Goal: Task Accomplishment & Management: Use online tool/utility

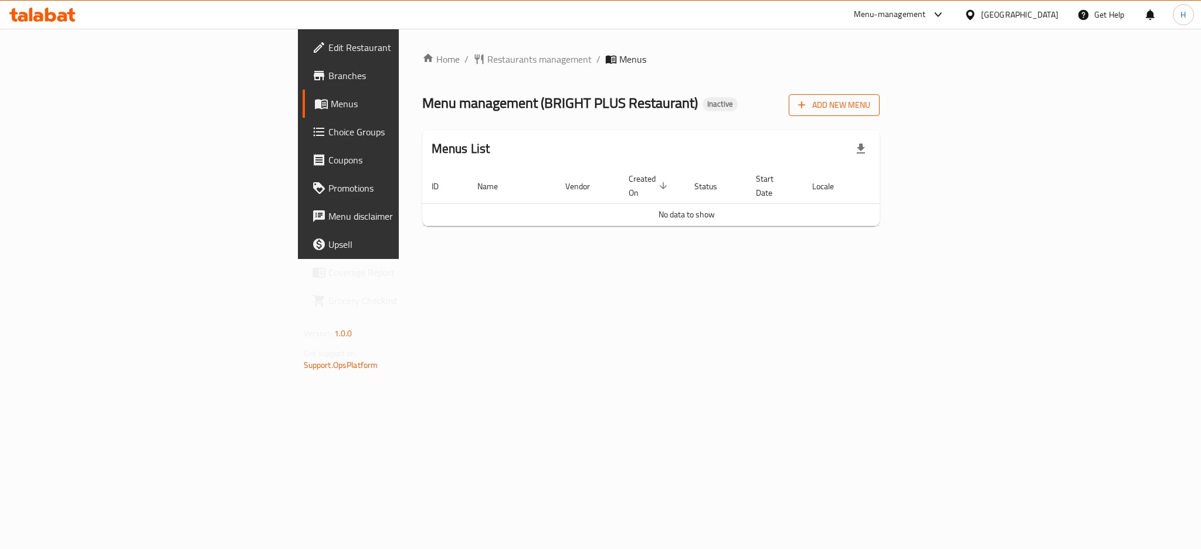
click at [870, 101] on span "Add New Menu" at bounding box center [834, 105] width 72 height 15
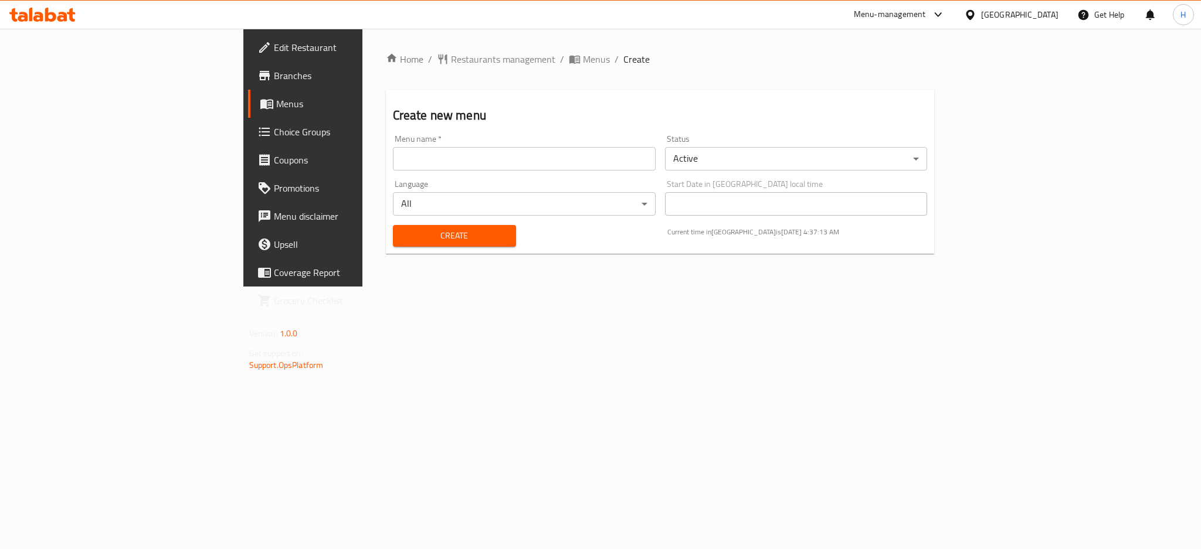
click at [450, 159] on input "text" at bounding box center [524, 158] width 263 height 23
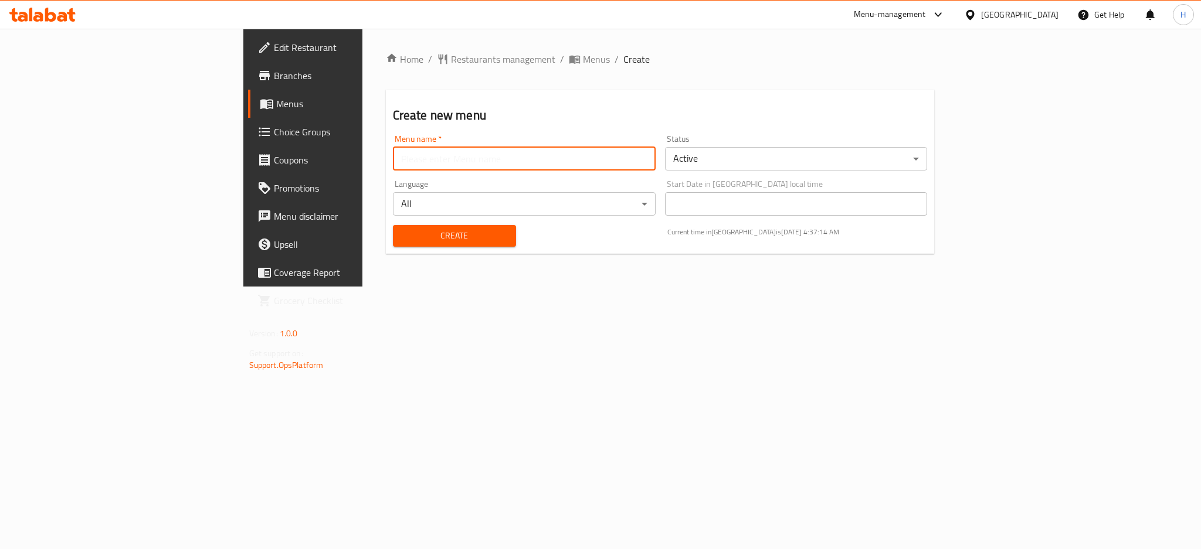
type input "new"
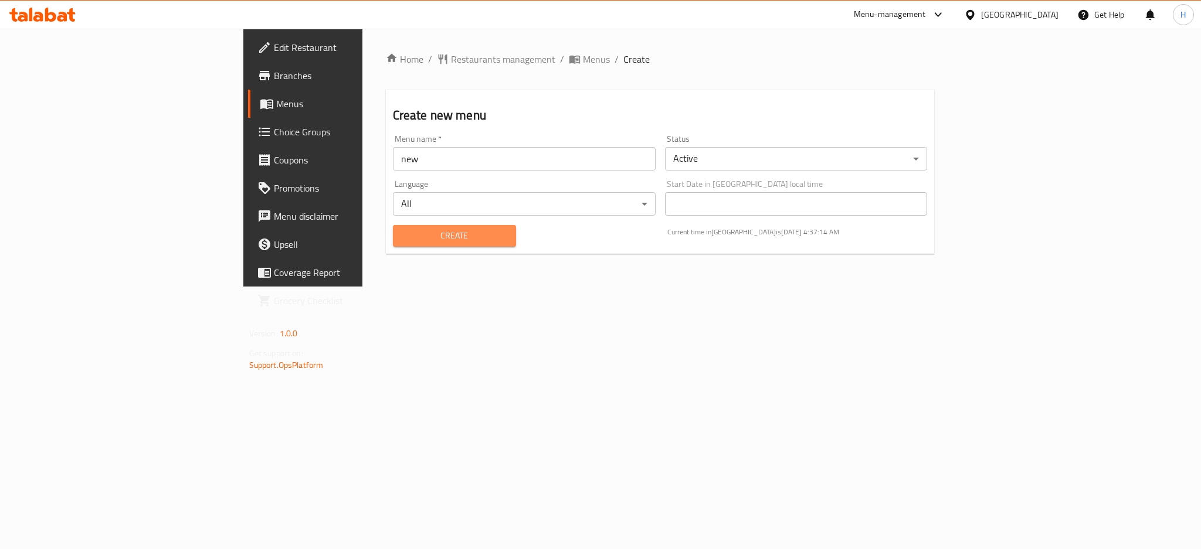
click at [402, 231] on span "Create" at bounding box center [454, 236] width 104 height 15
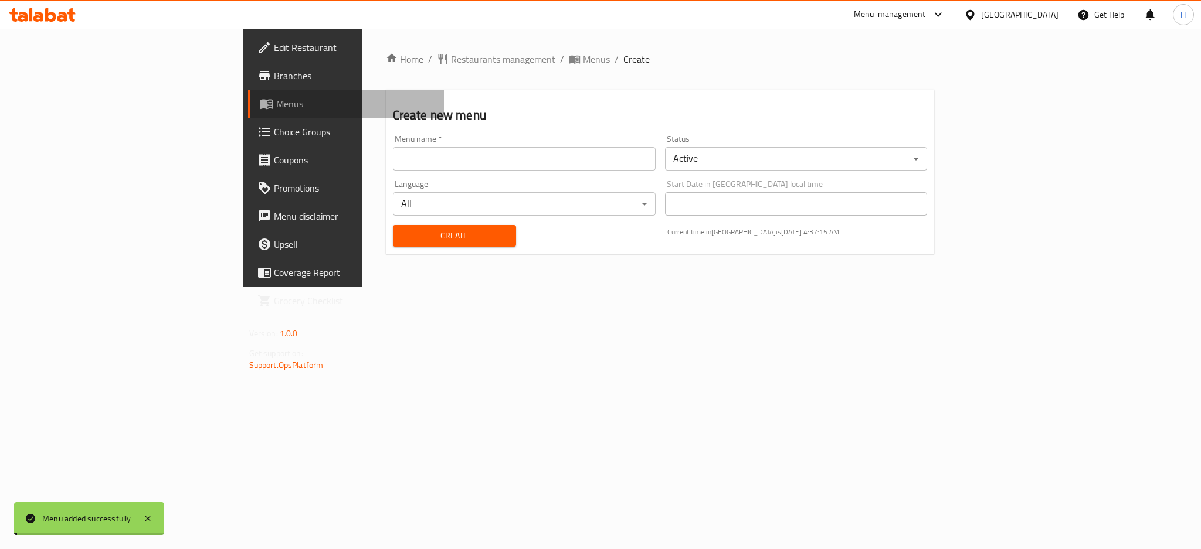
click at [276, 104] on span "Menus" at bounding box center [355, 104] width 158 height 14
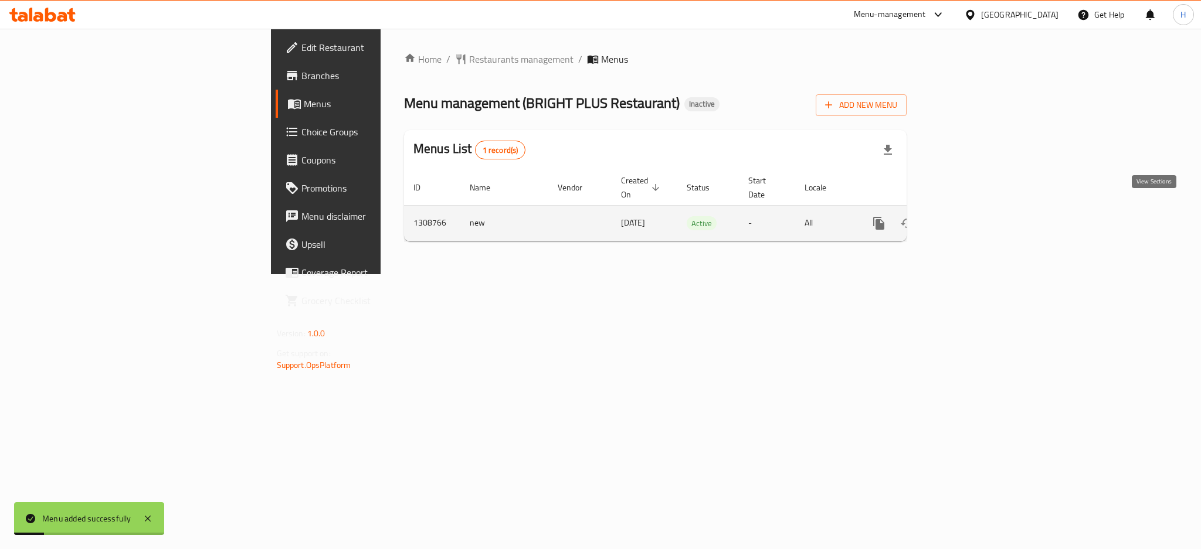
click at [968, 218] on icon "enhanced table" at bounding box center [963, 223] width 11 height 11
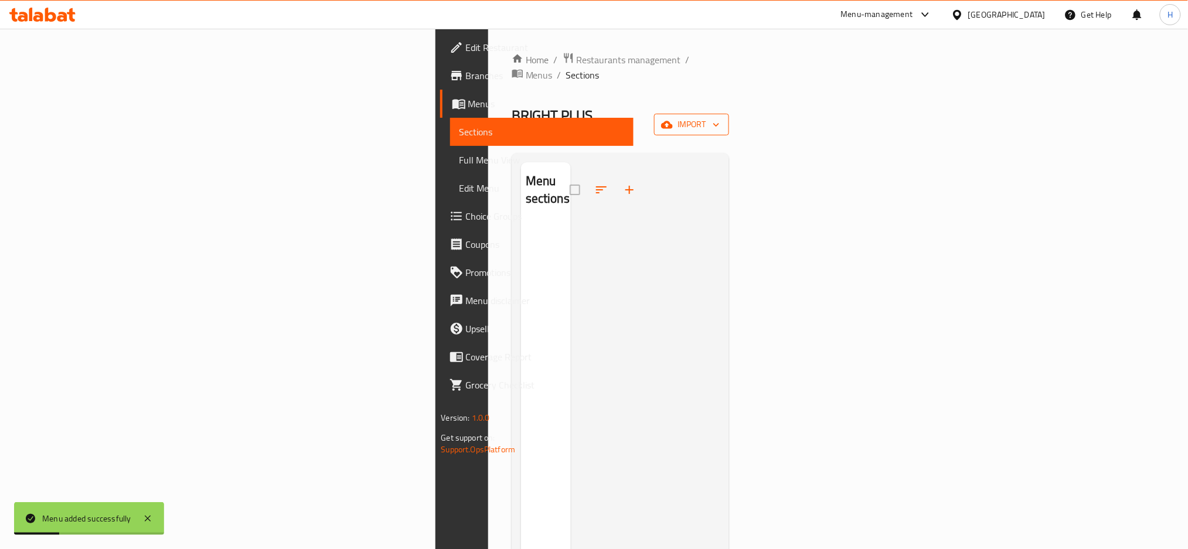
click at [720, 117] on span "import" at bounding box center [692, 124] width 56 height 15
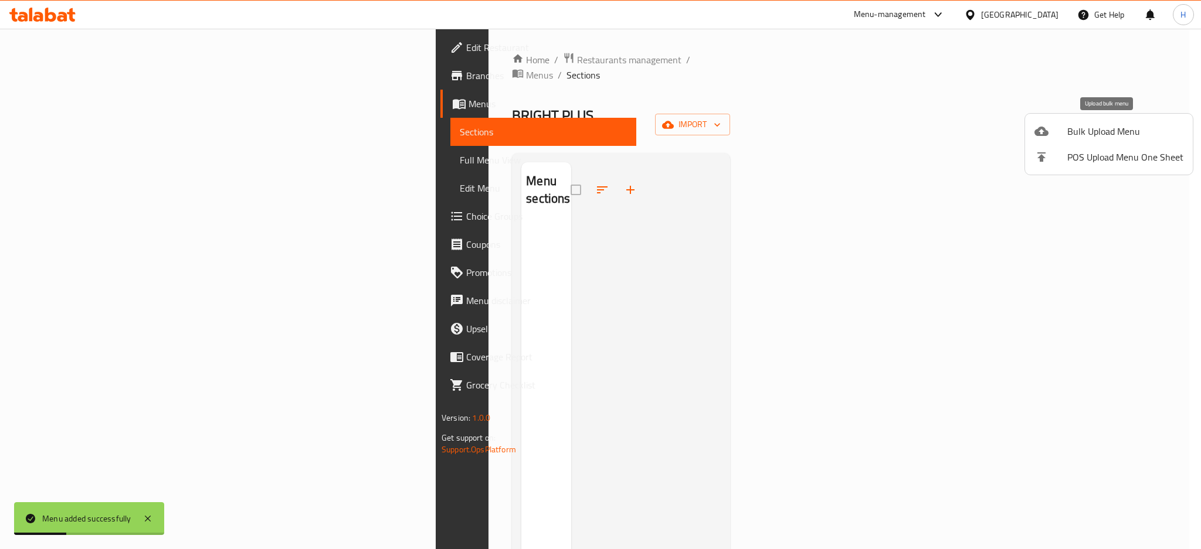
click at [1103, 126] on span "Bulk Upload Menu" at bounding box center [1125, 131] width 116 height 14
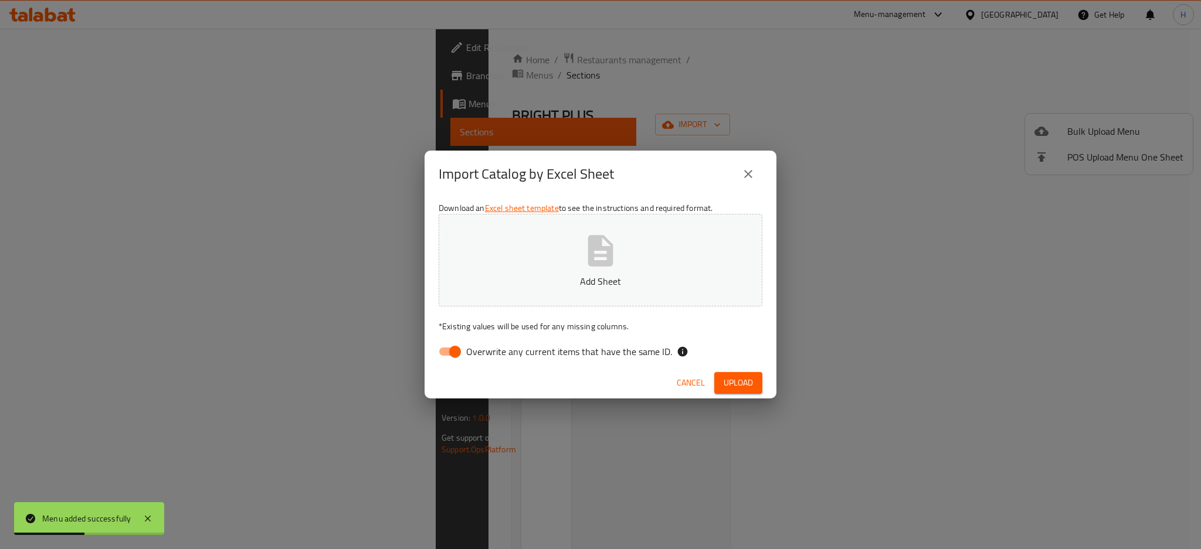
click at [451, 351] on input "Overwrite any current items that have the same ID." at bounding box center [455, 352] width 67 height 22
checkbox input "false"
click at [499, 273] on button "Add Sheet" at bounding box center [601, 260] width 324 height 93
click at [741, 388] on span "Upload" at bounding box center [737, 383] width 29 height 15
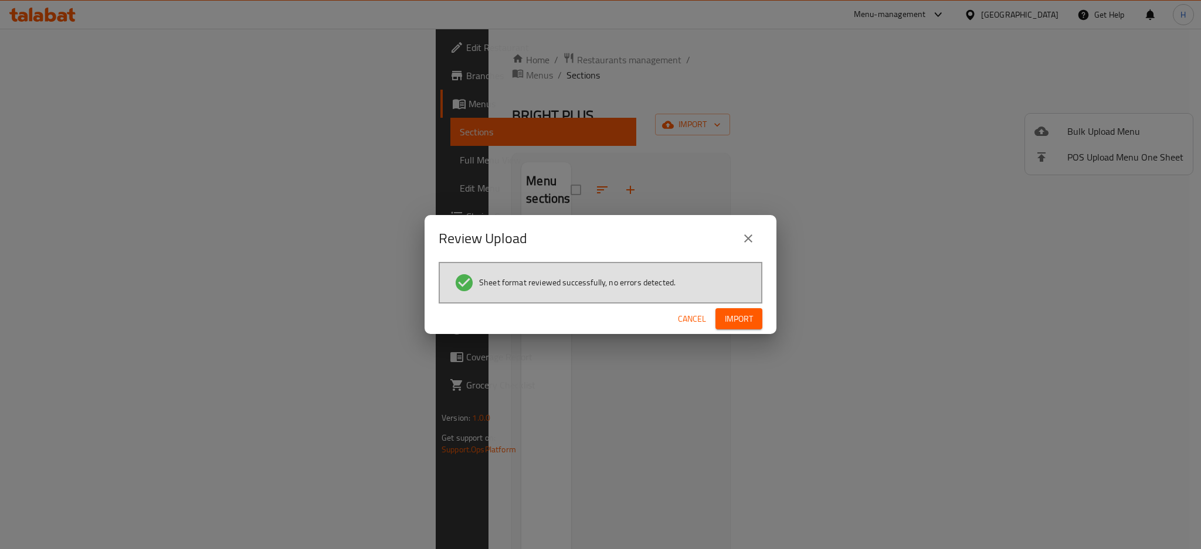
click at [732, 317] on span "Import" at bounding box center [739, 319] width 28 height 15
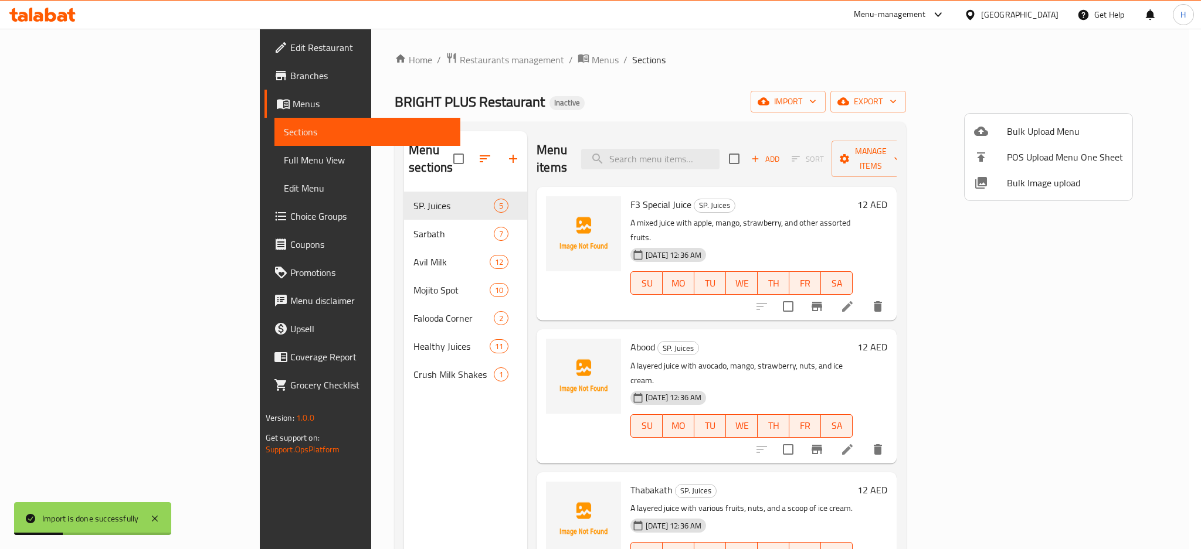
click at [120, 159] on div at bounding box center [600, 274] width 1201 height 549
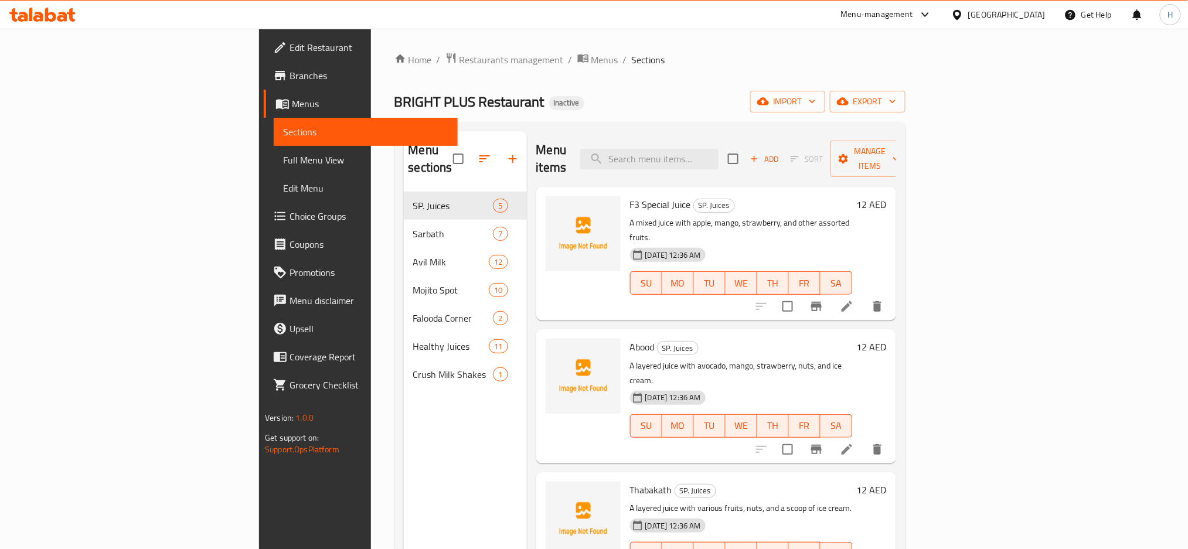
click at [283, 166] on span "Full Menu View" at bounding box center [365, 160] width 165 height 14
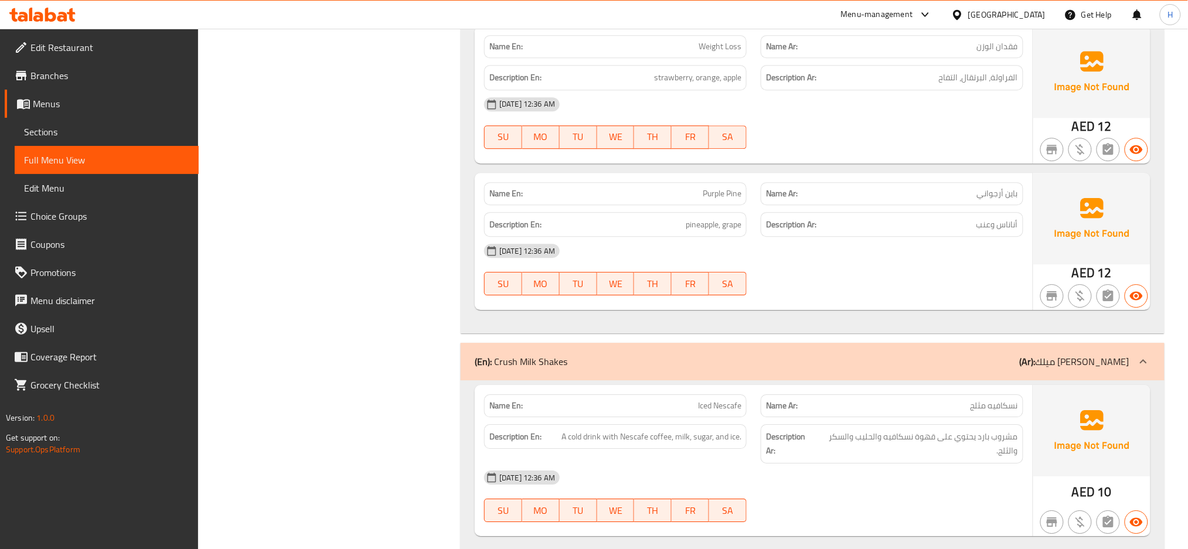
scroll to position [7646, 0]
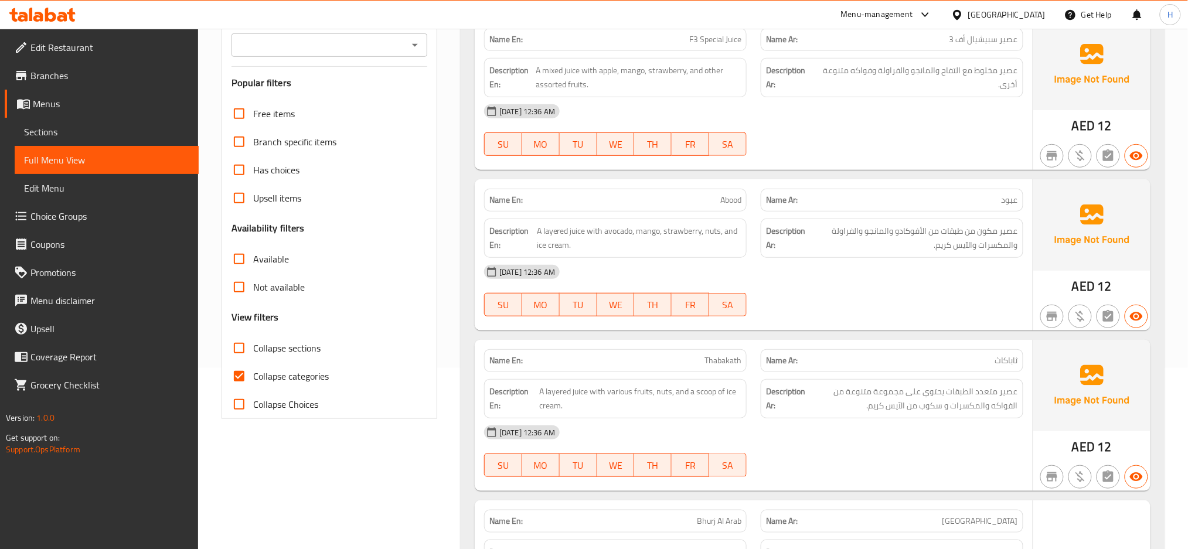
scroll to position [182, 0]
click at [251, 371] on input "Collapse categories" at bounding box center [239, 375] width 28 height 28
checkbox input "false"
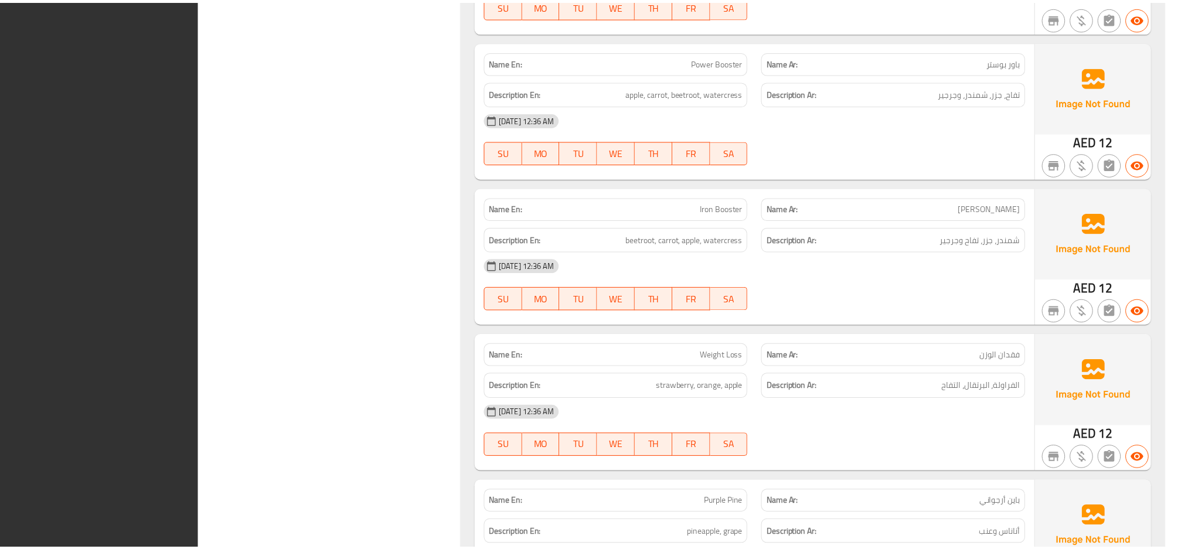
scroll to position [7631, 0]
